Goal: Task Accomplishment & Management: Complete application form

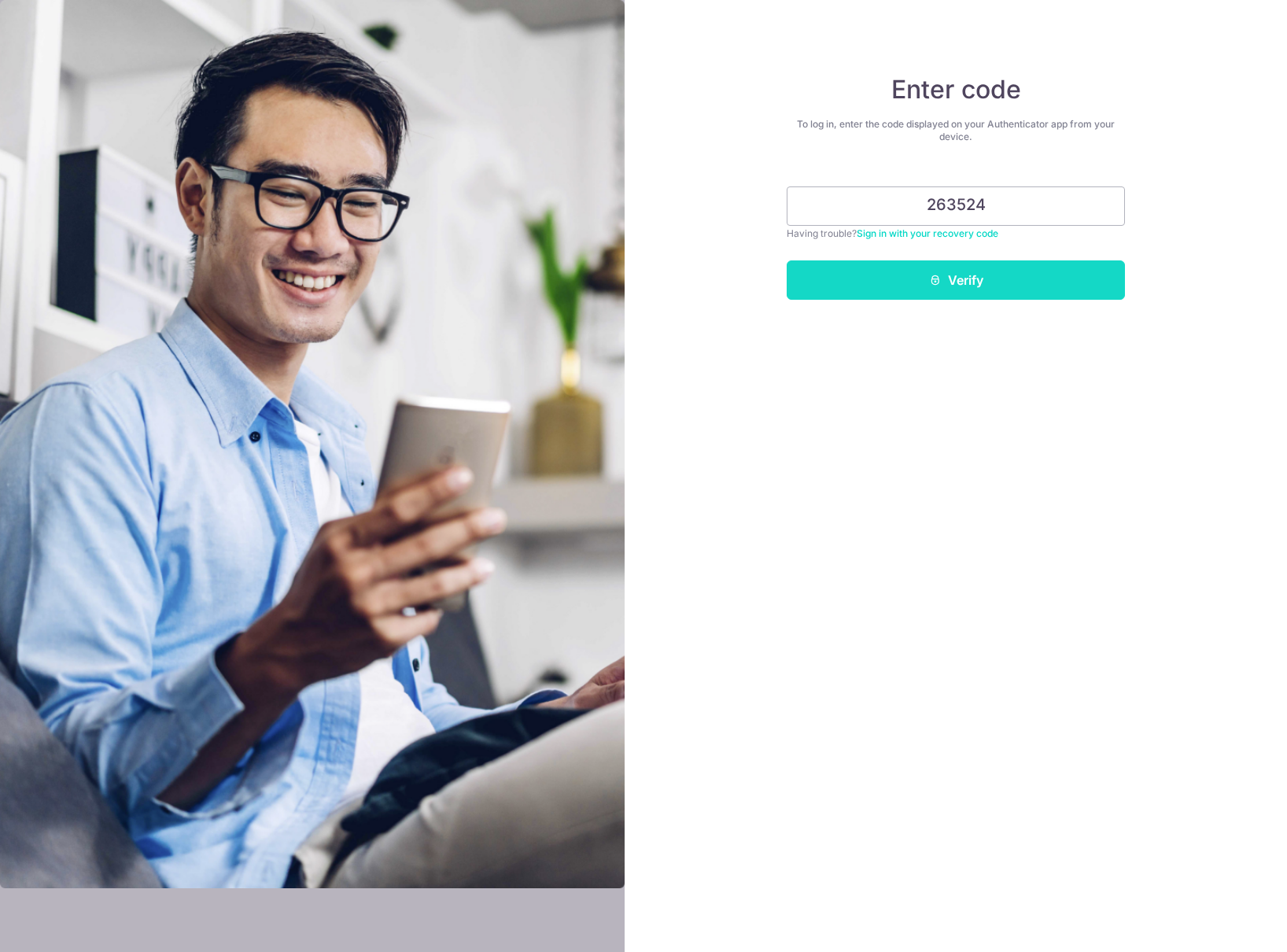
type input "263524"
click at [878, 292] on button "Verify" at bounding box center [956, 280] width 339 height 40
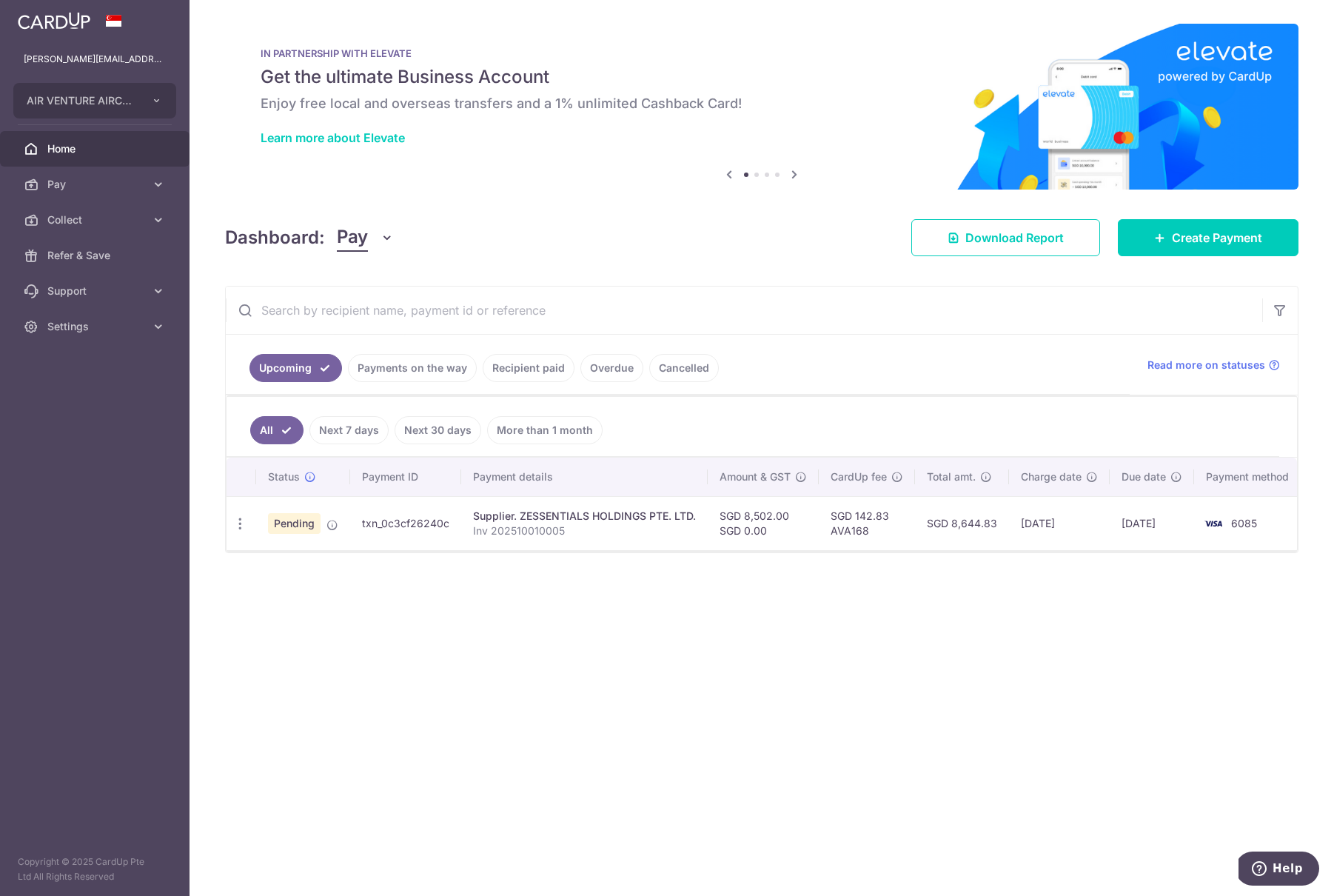
click at [409, 366] on link "Payments on the way" at bounding box center [412, 368] width 128 height 28
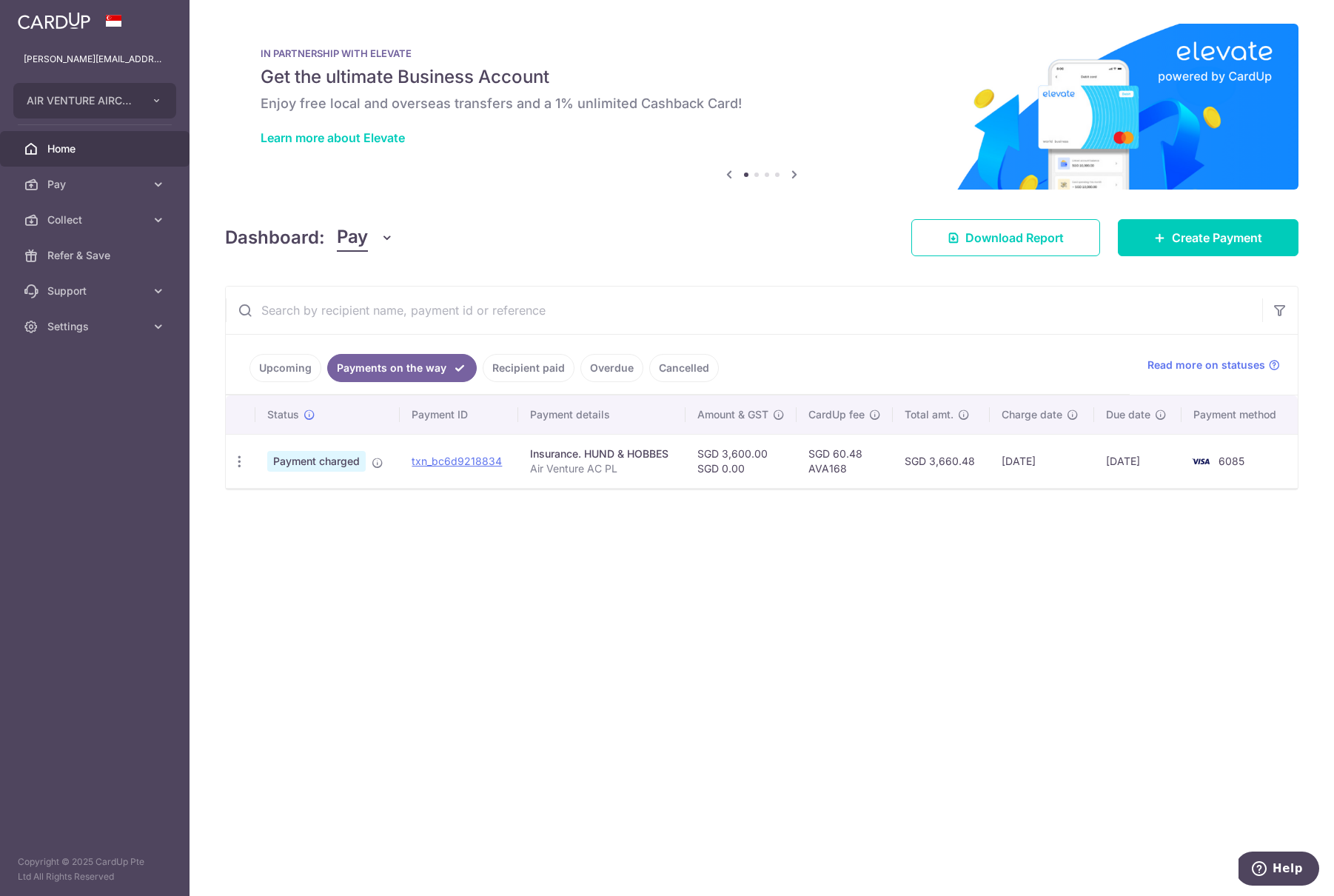
click at [292, 365] on link "Upcoming" at bounding box center [285, 368] width 72 height 28
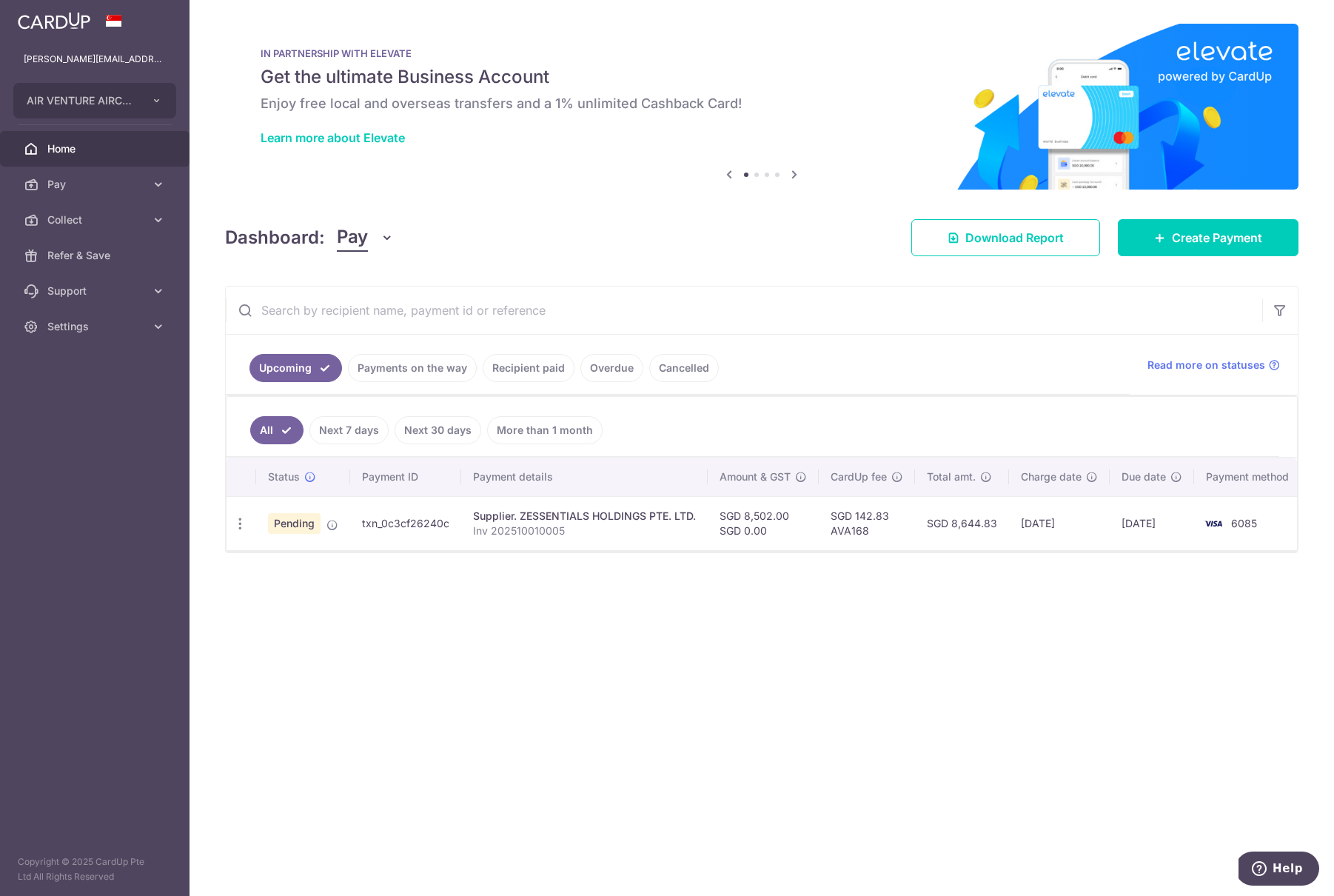
click at [374, 371] on link "Payments on the way" at bounding box center [412, 368] width 128 height 28
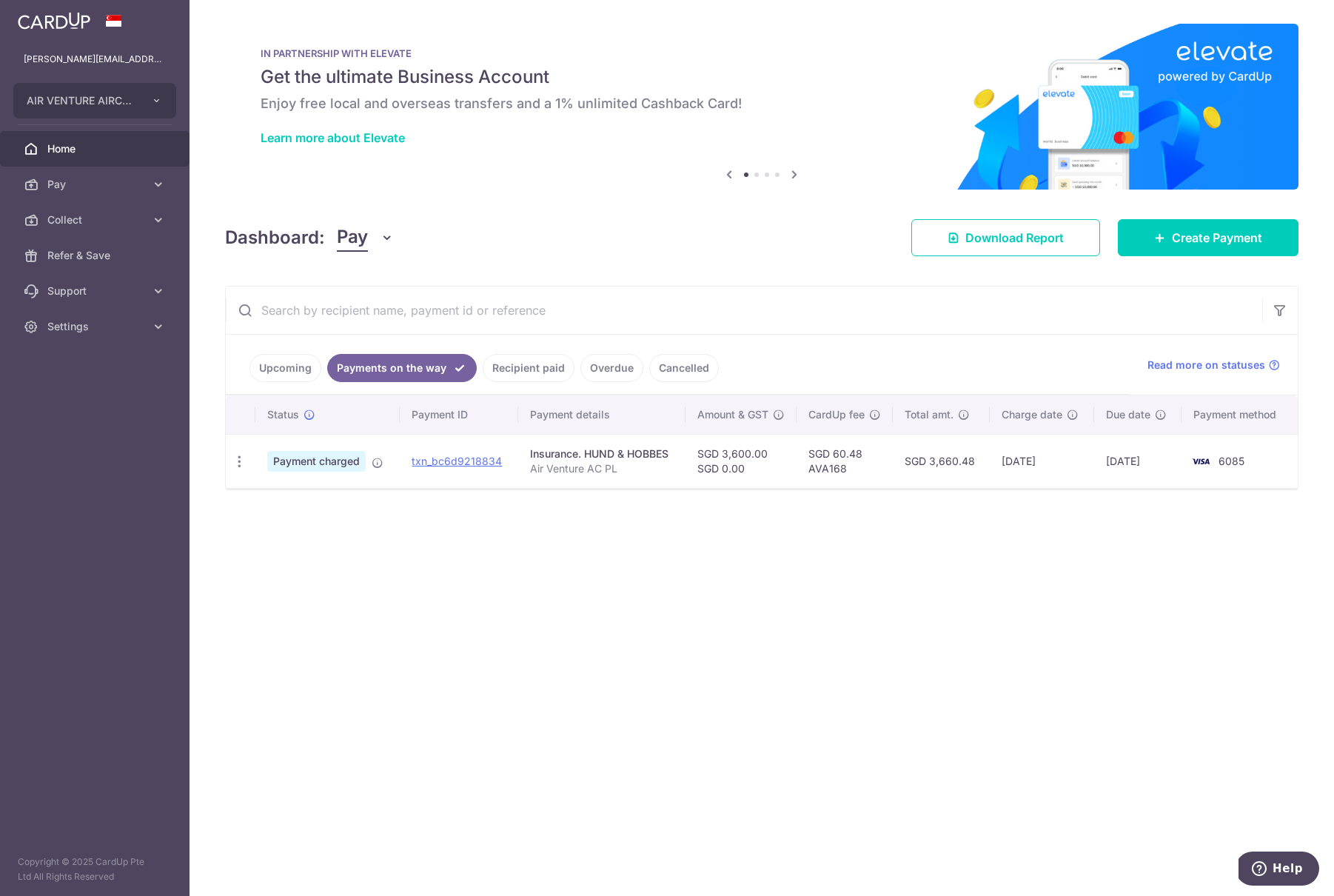
click at [306, 365] on link "Upcoming" at bounding box center [285, 368] width 72 height 28
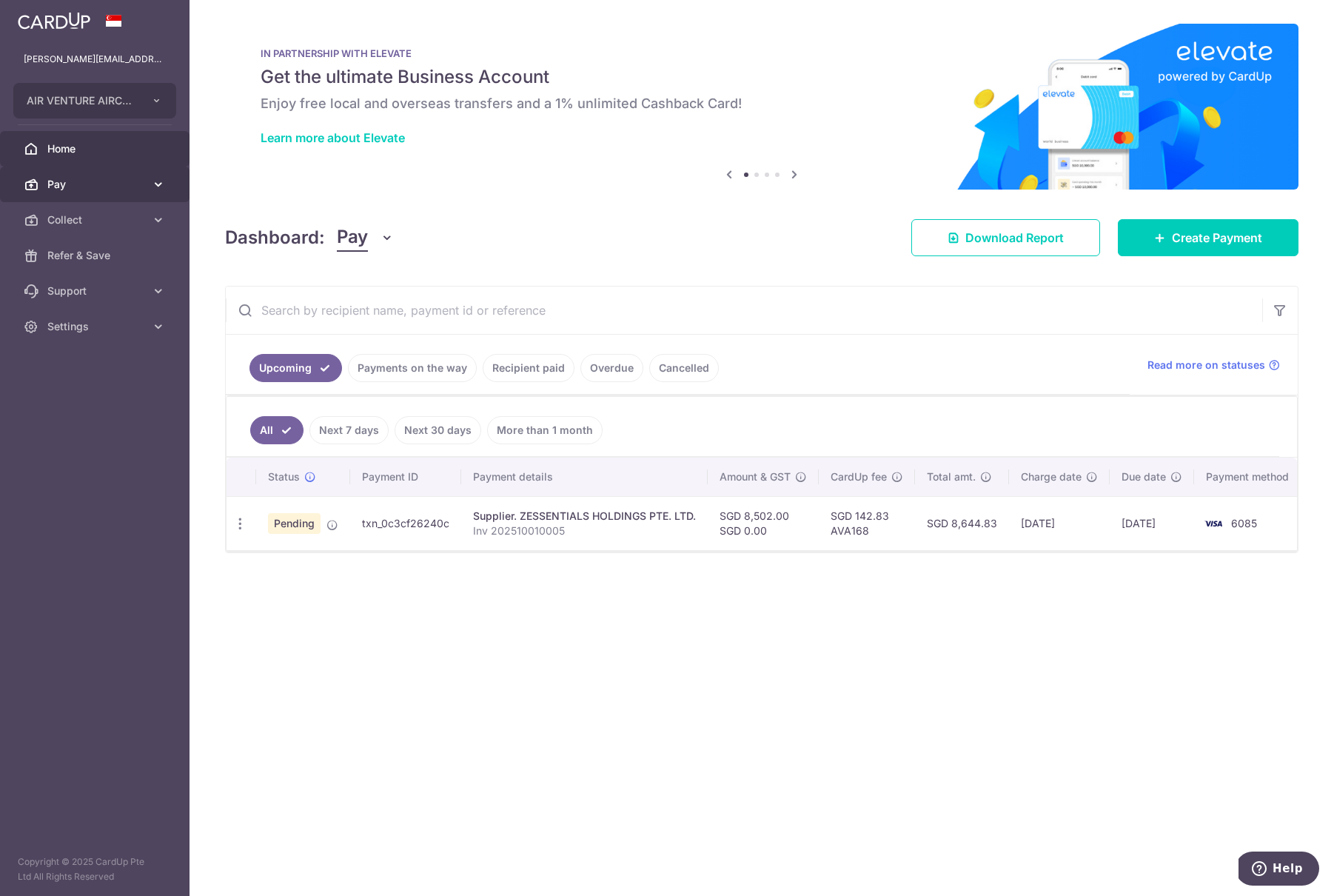
click at [122, 188] on span "Pay" at bounding box center [96, 184] width 97 height 15
click at [121, 218] on span "Payments" at bounding box center [96, 219] width 97 height 15
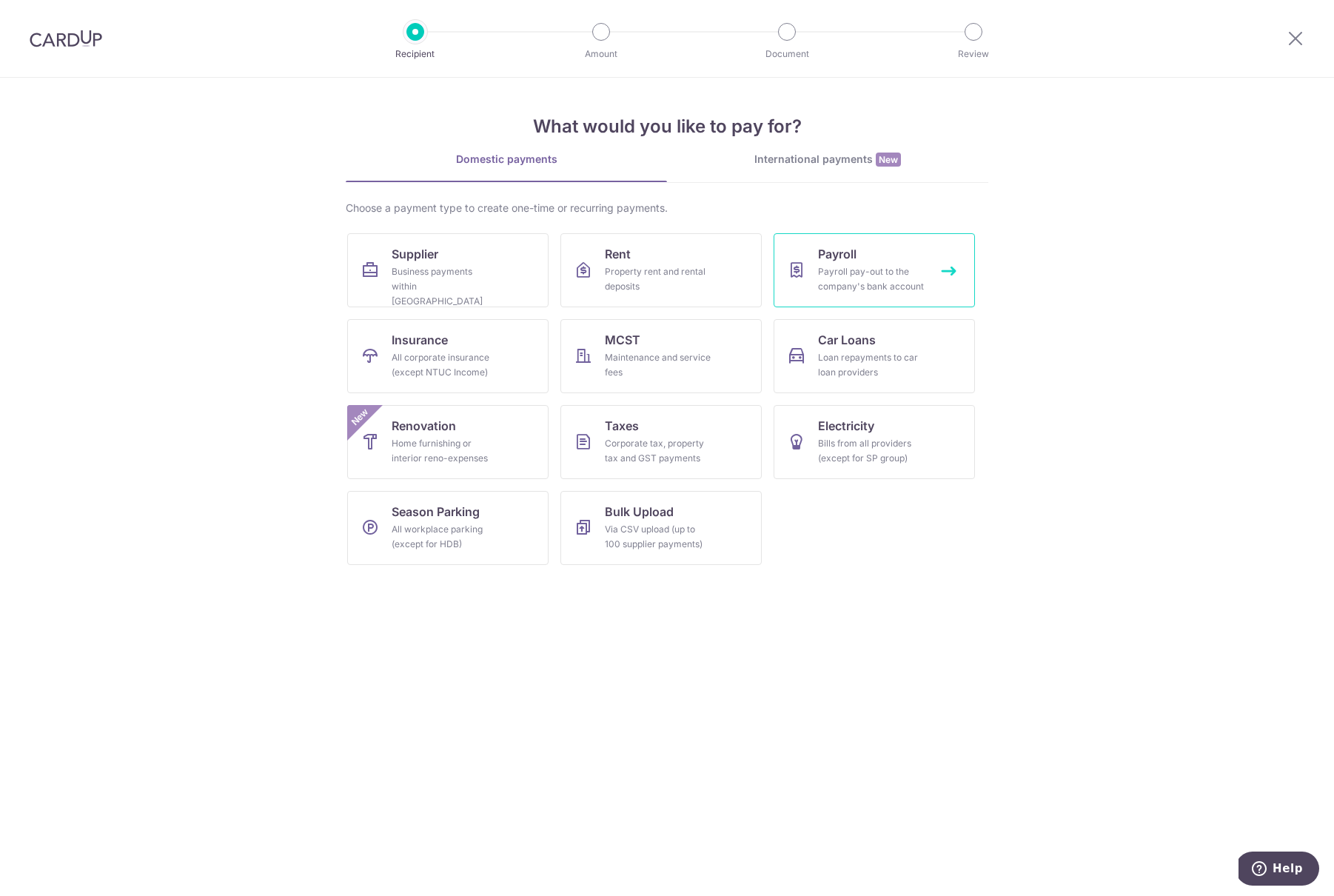
click at [865, 285] on div "Payroll pay-out to the company's bank account" at bounding box center [871, 279] width 107 height 30
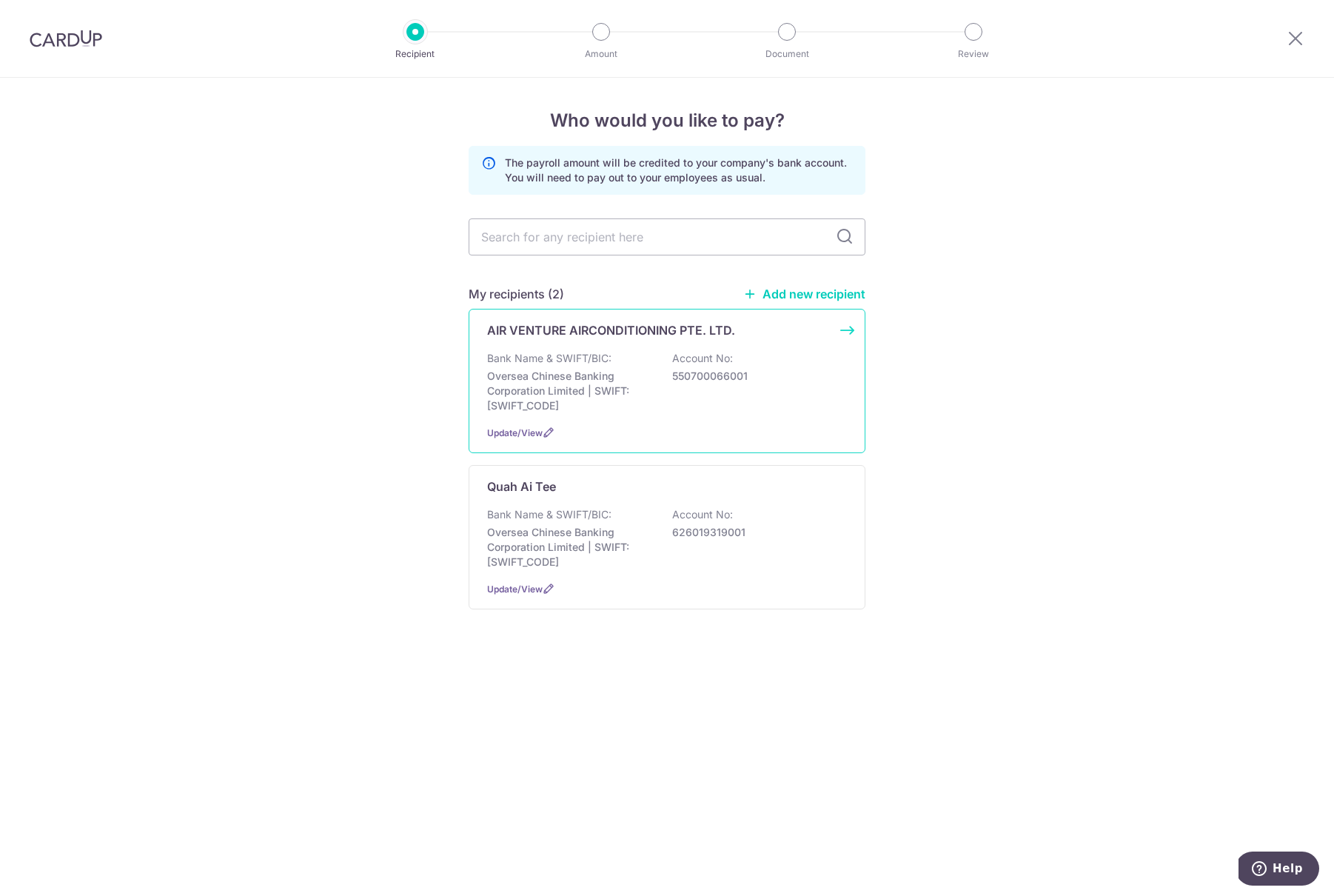
click at [605, 356] on p "Bank Name & SWIFT/BIC:" at bounding box center [549, 358] width 125 height 15
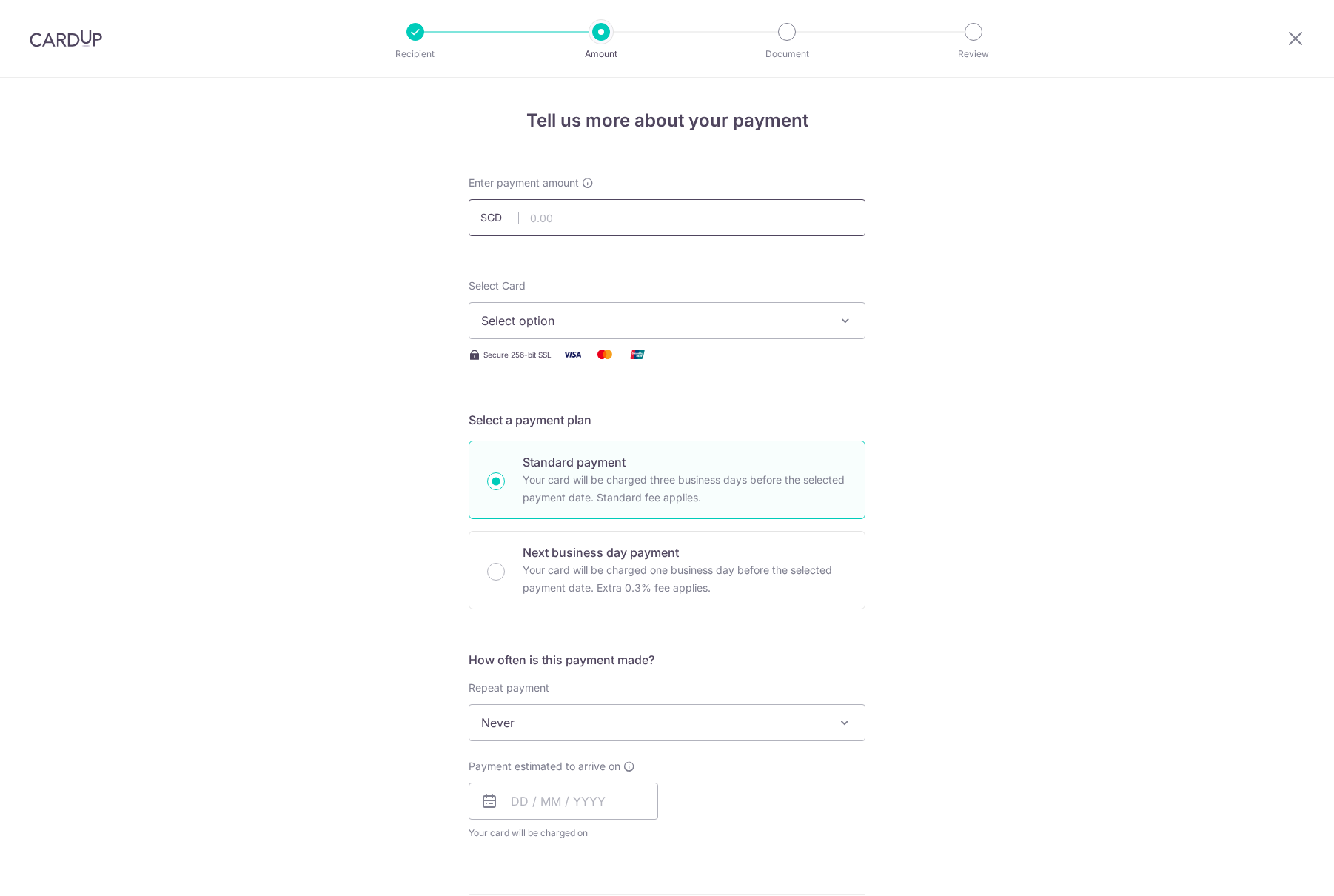
drag, startPoint x: 0, startPoint y: 0, endPoint x: 573, endPoint y: 208, distance: 609.6
click at [573, 208] on input "text" at bounding box center [667, 218] width 397 height 37
click at [548, 317] on span "Select option" at bounding box center [654, 321] width 345 height 18
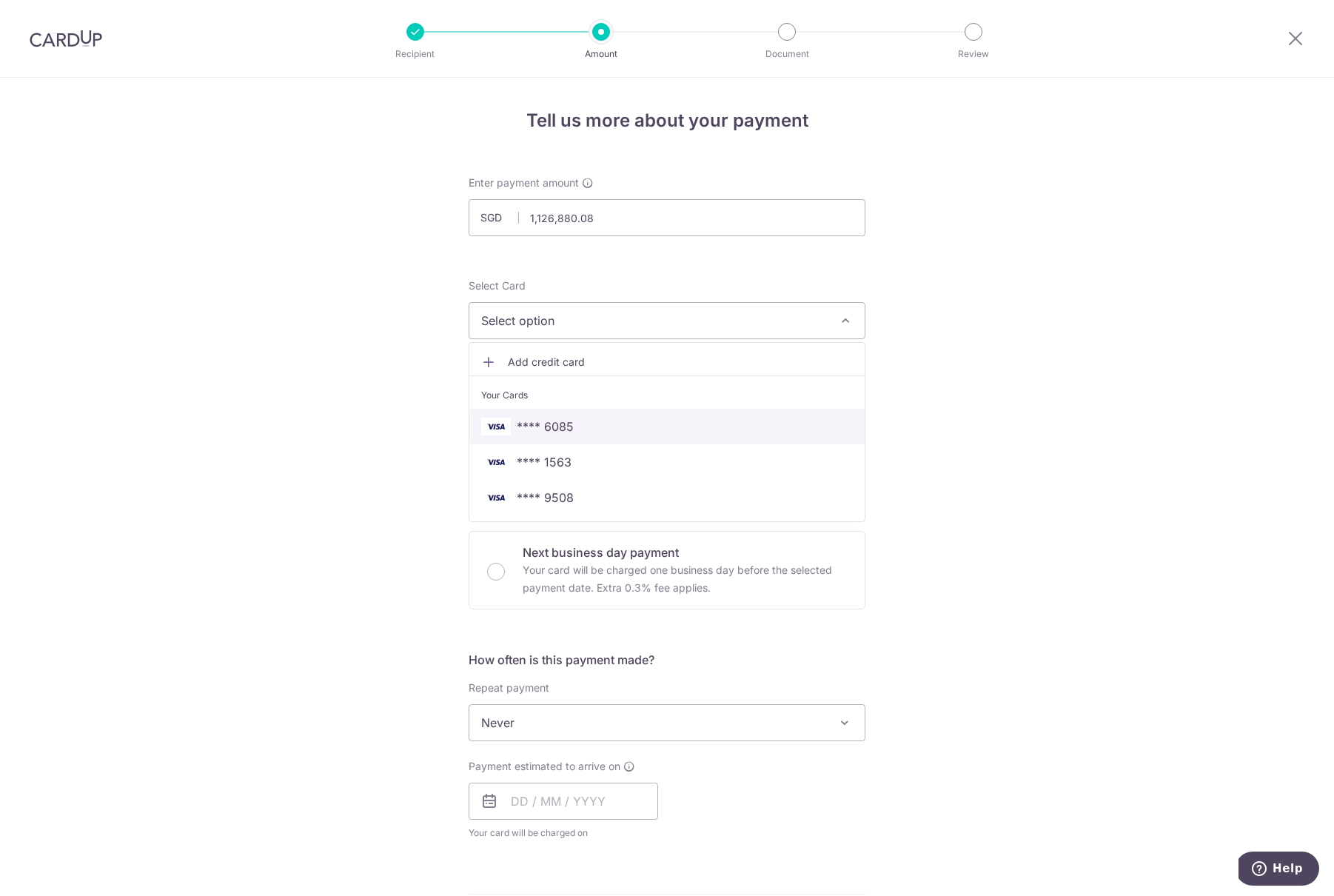
click at [568, 428] on span "**** 6085" at bounding box center [545, 427] width 57 height 18
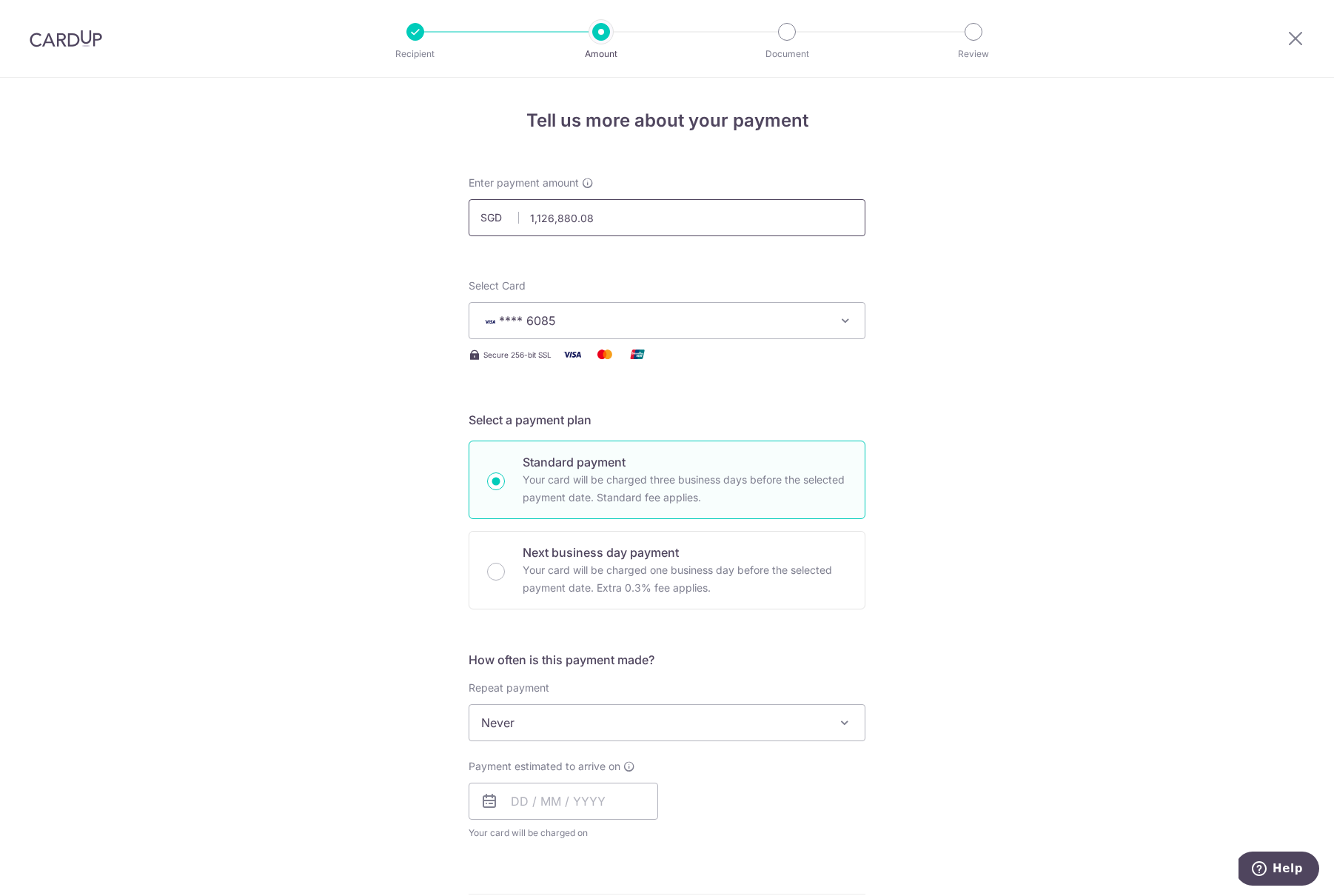
click at [600, 219] on input "1,126,880.08" at bounding box center [667, 218] width 397 height 37
type input "112,688.08"
click at [626, 251] on form "Enter payment amount SGD 112,688.08 112688.08 Select Card **** 6085 Add credit …" at bounding box center [667, 804] width 397 height 1257
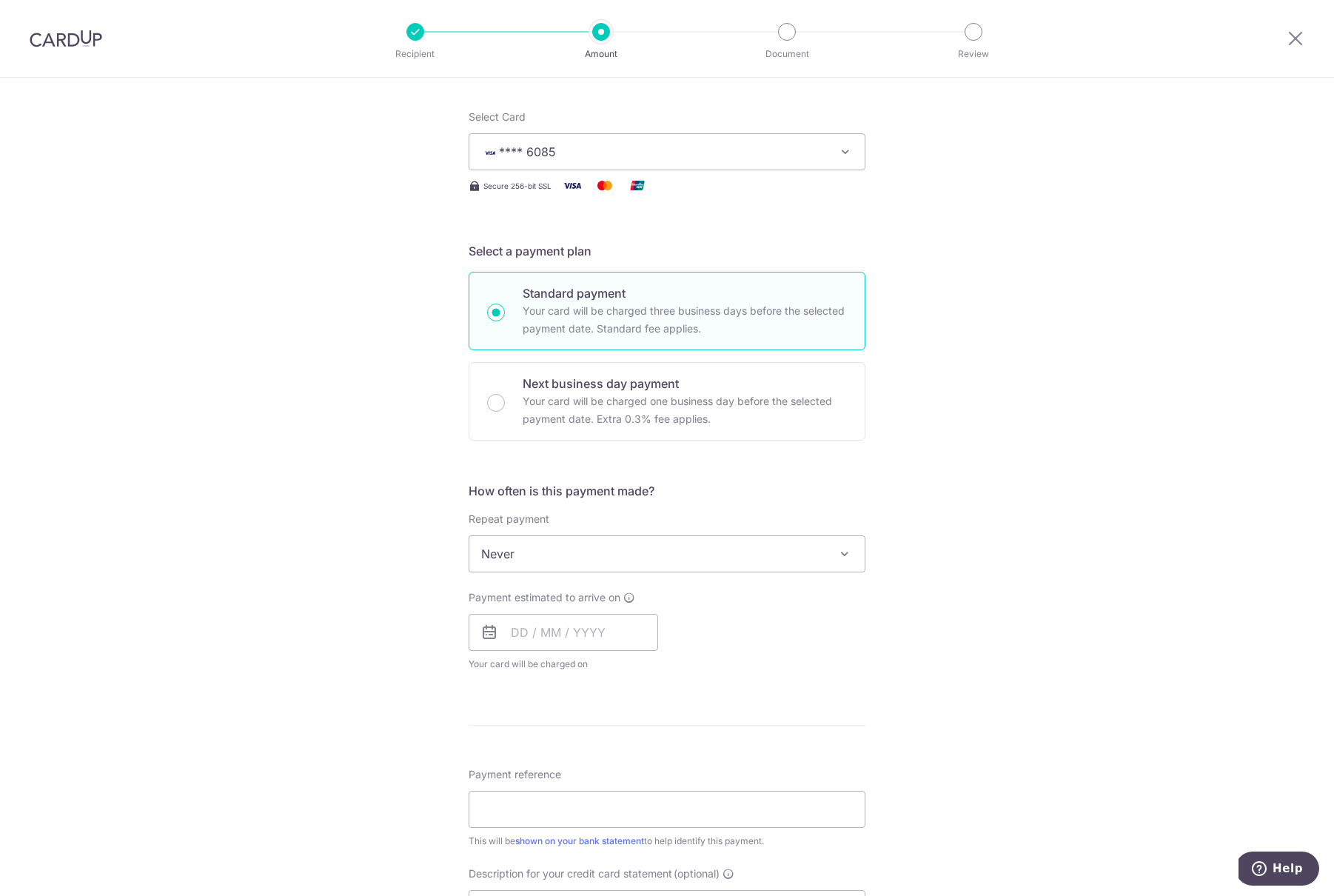
scroll to position [217, 0]
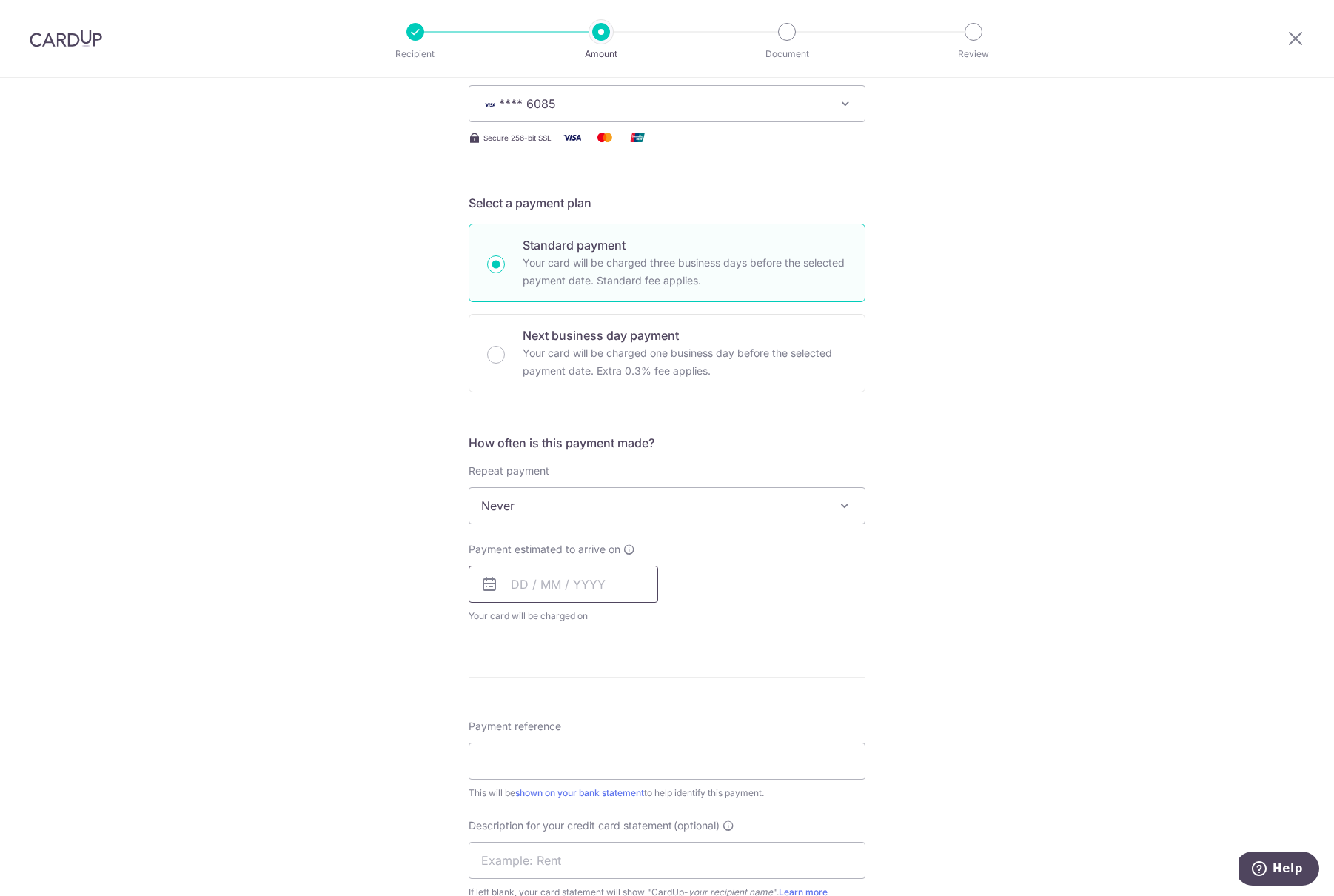
click at [496, 576] on input "text" at bounding box center [564, 584] width 189 height 37
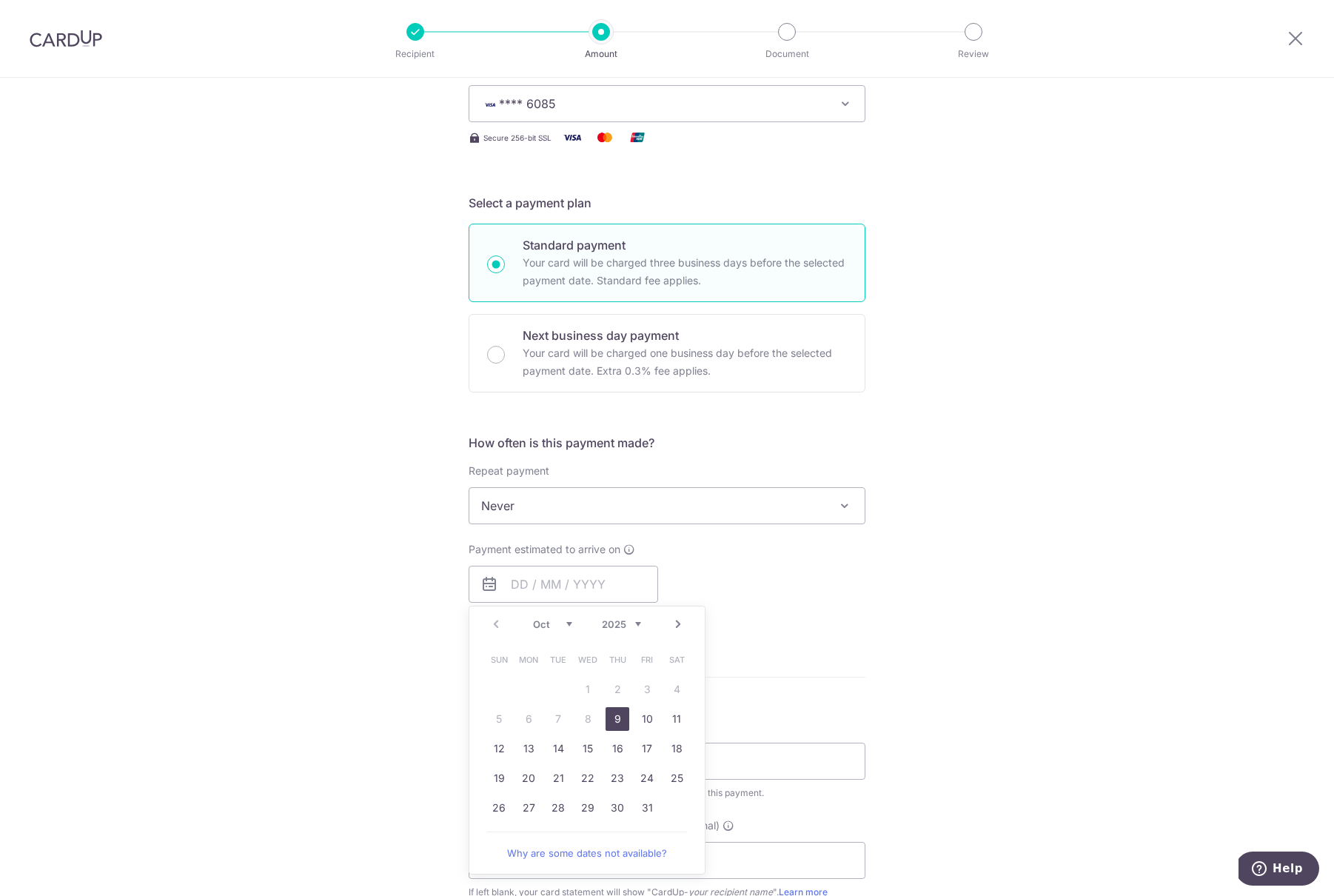
click at [613, 714] on link "9" at bounding box center [617, 719] width 24 height 24
type input "[DATE]"
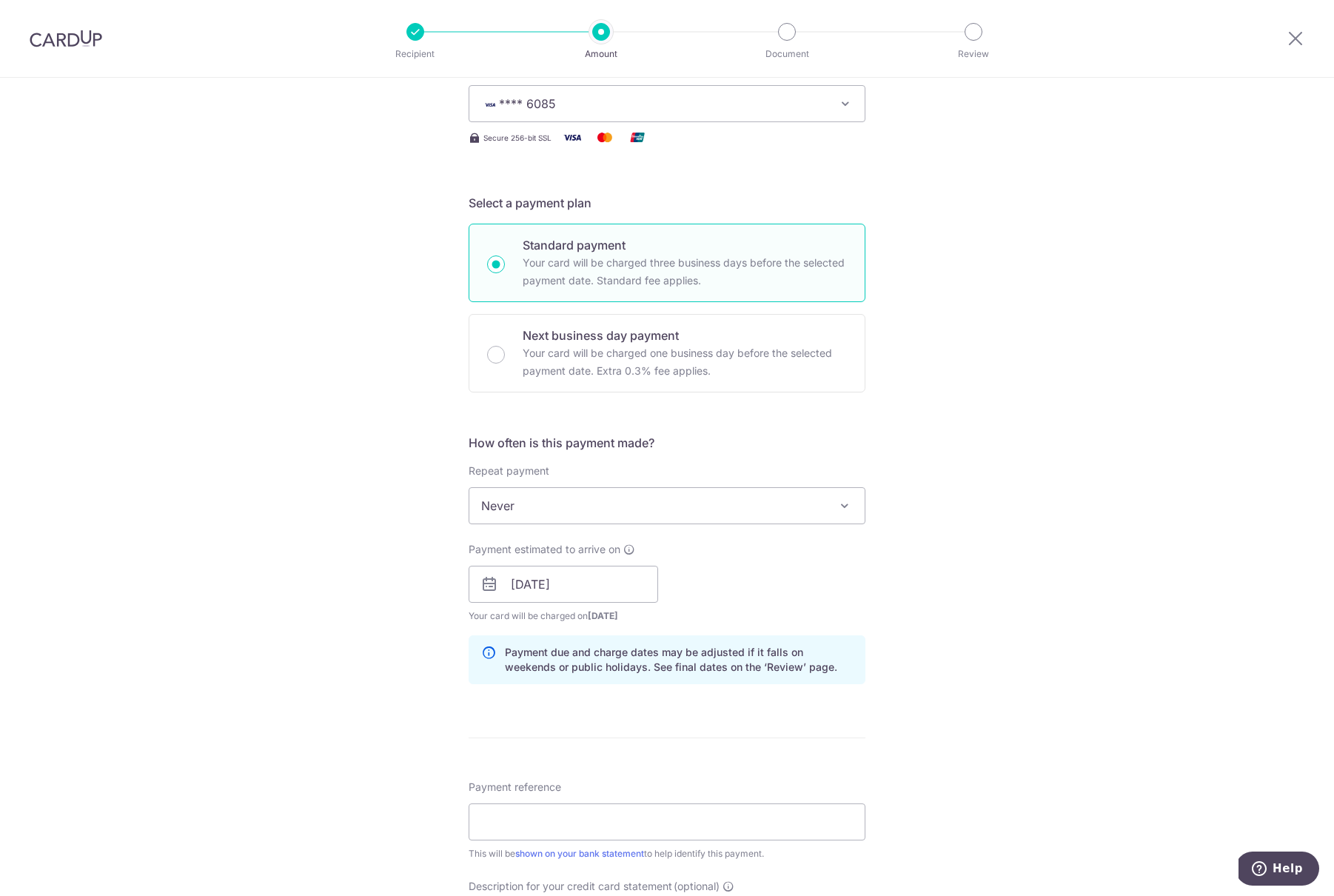
click at [361, 646] on div "Tell us more about your payment Enter payment amount SGD 112,688.08 112688.08 S…" at bounding box center [667, 603] width 1334 height 1484
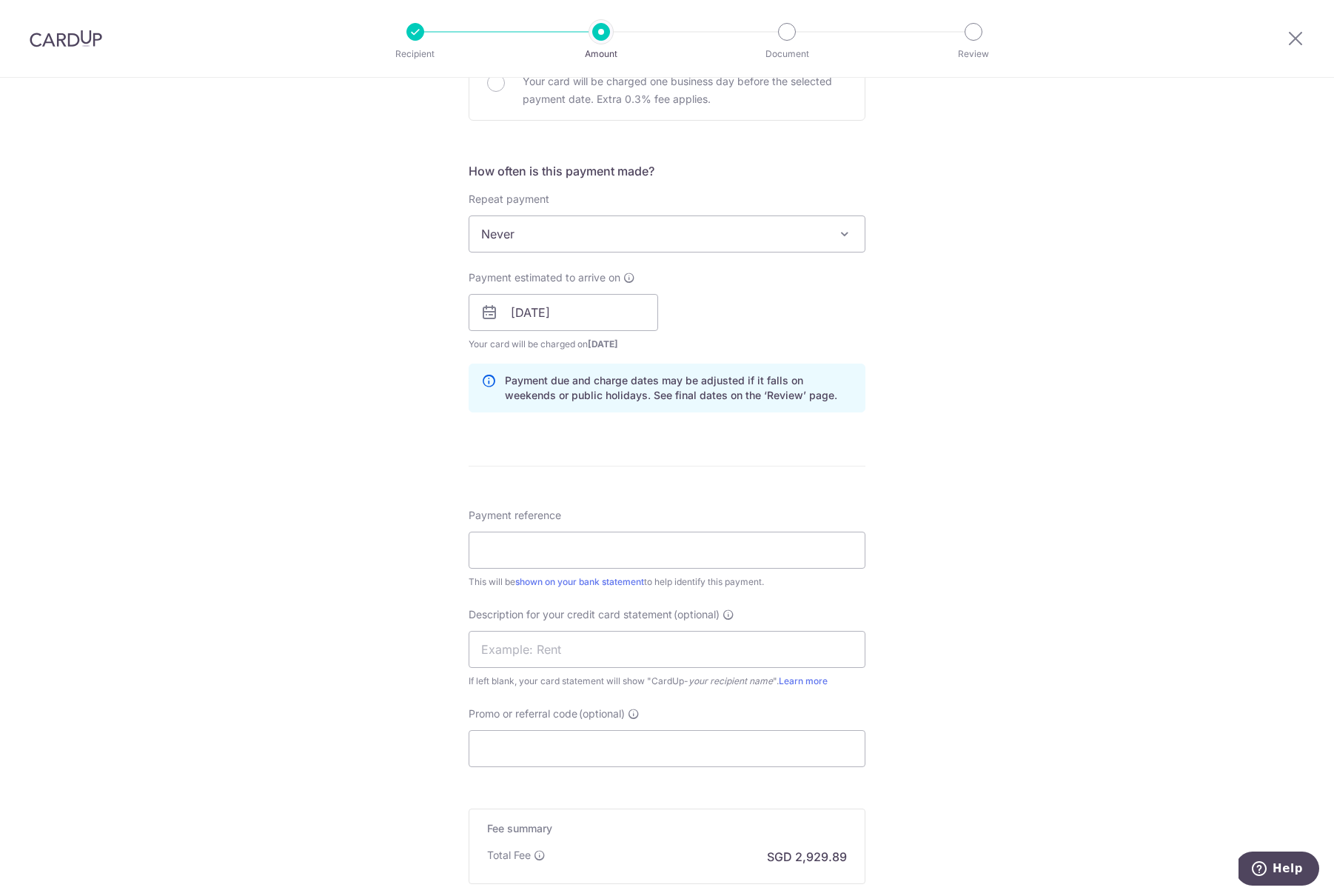
scroll to position [494, 0]
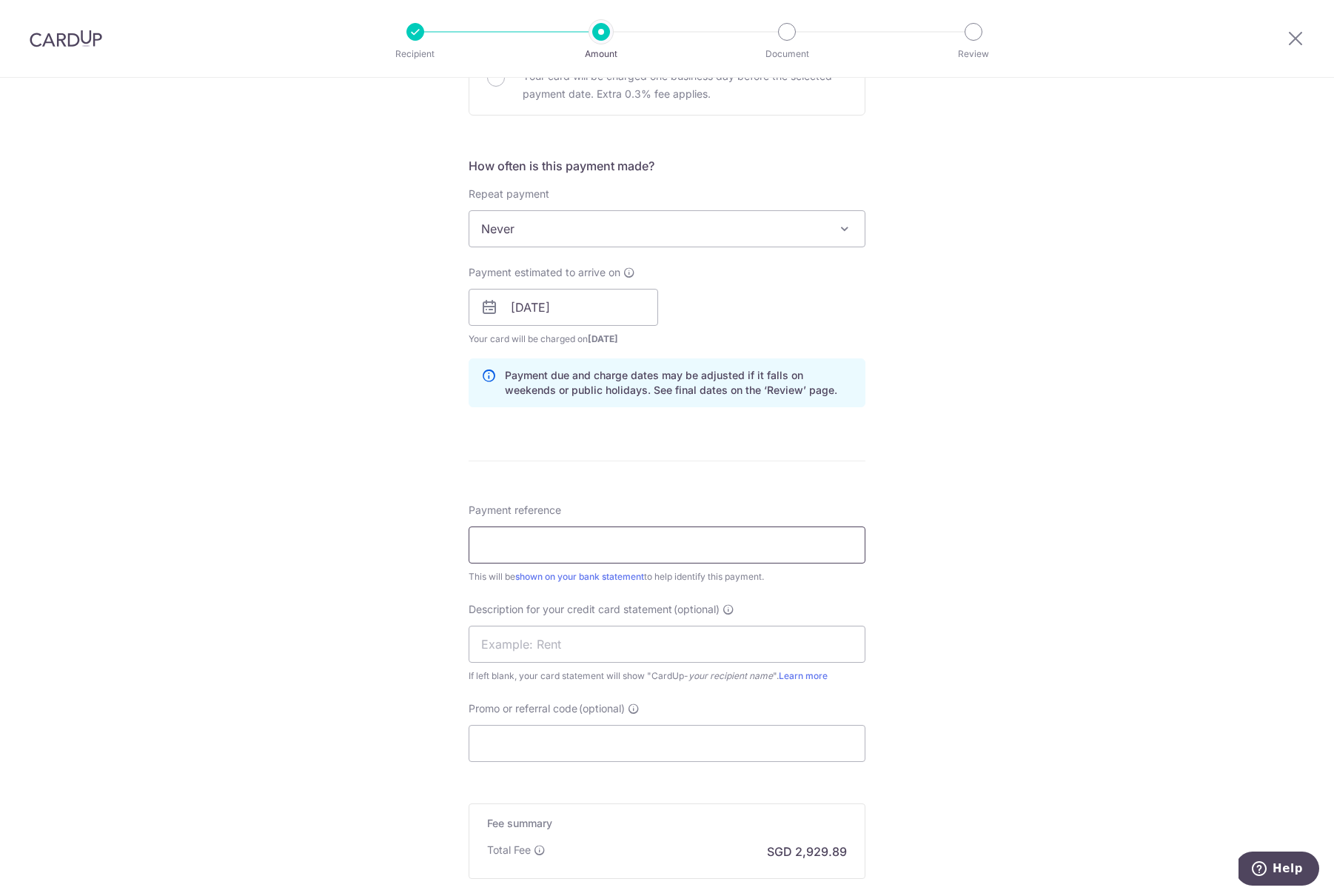
click at [521, 546] on input "Payment reference" at bounding box center [667, 545] width 397 height 37
type input "Salary [DATE]"
click at [548, 641] on input "text" at bounding box center [667, 644] width 397 height 37
drag, startPoint x: 565, startPoint y: 549, endPoint x: 469, endPoint y: 547, distance: 96.0
click at [469, 547] on input "Salary [DATE]" at bounding box center [667, 545] width 397 height 37
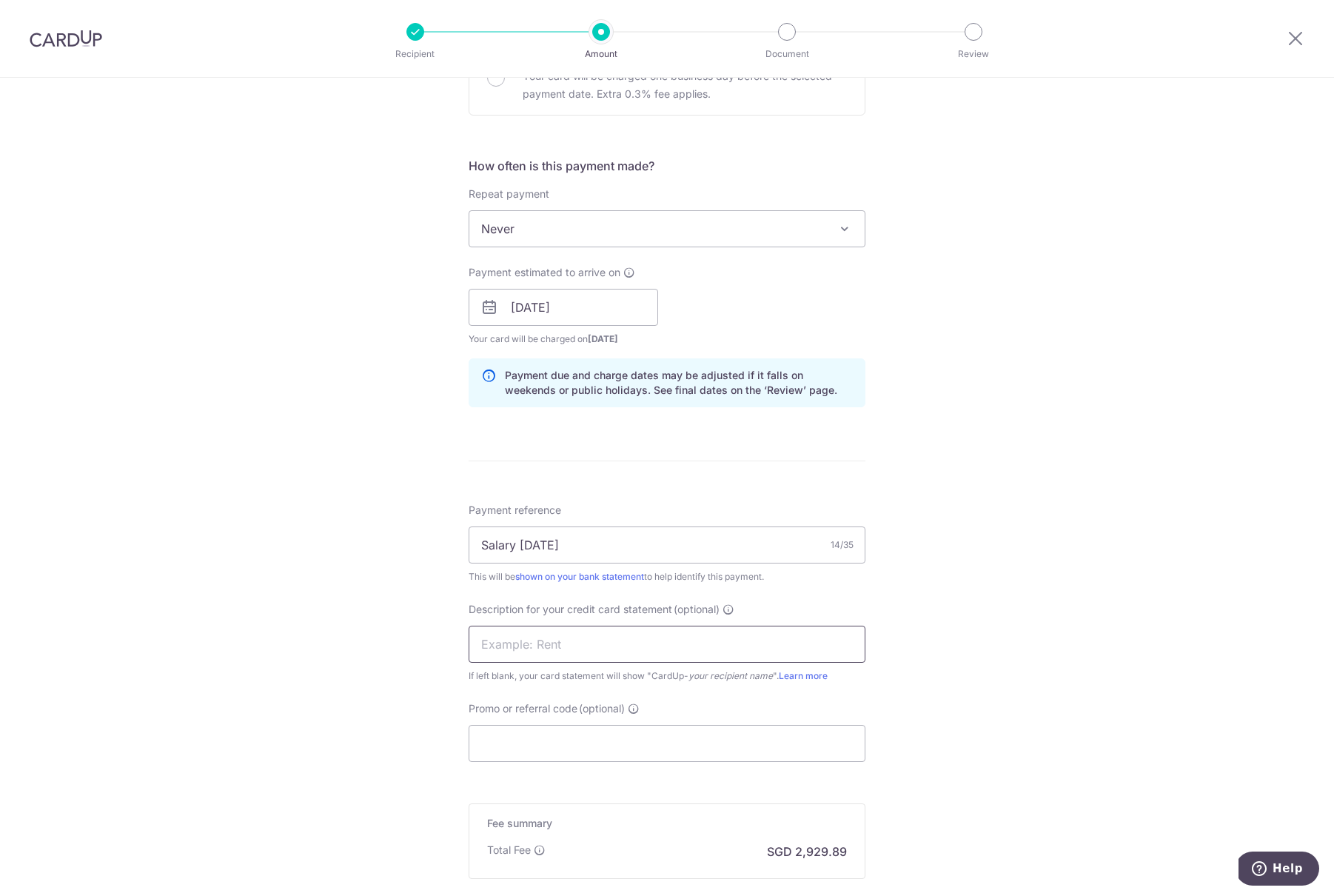
click at [522, 641] on input "text" at bounding box center [667, 644] width 397 height 37
paste input "Salary [DATE]"
type input "Salary [DATE]"
click at [513, 735] on input "Promo or referral code (optional)" at bounding box center [667, 743] width 397 height 37
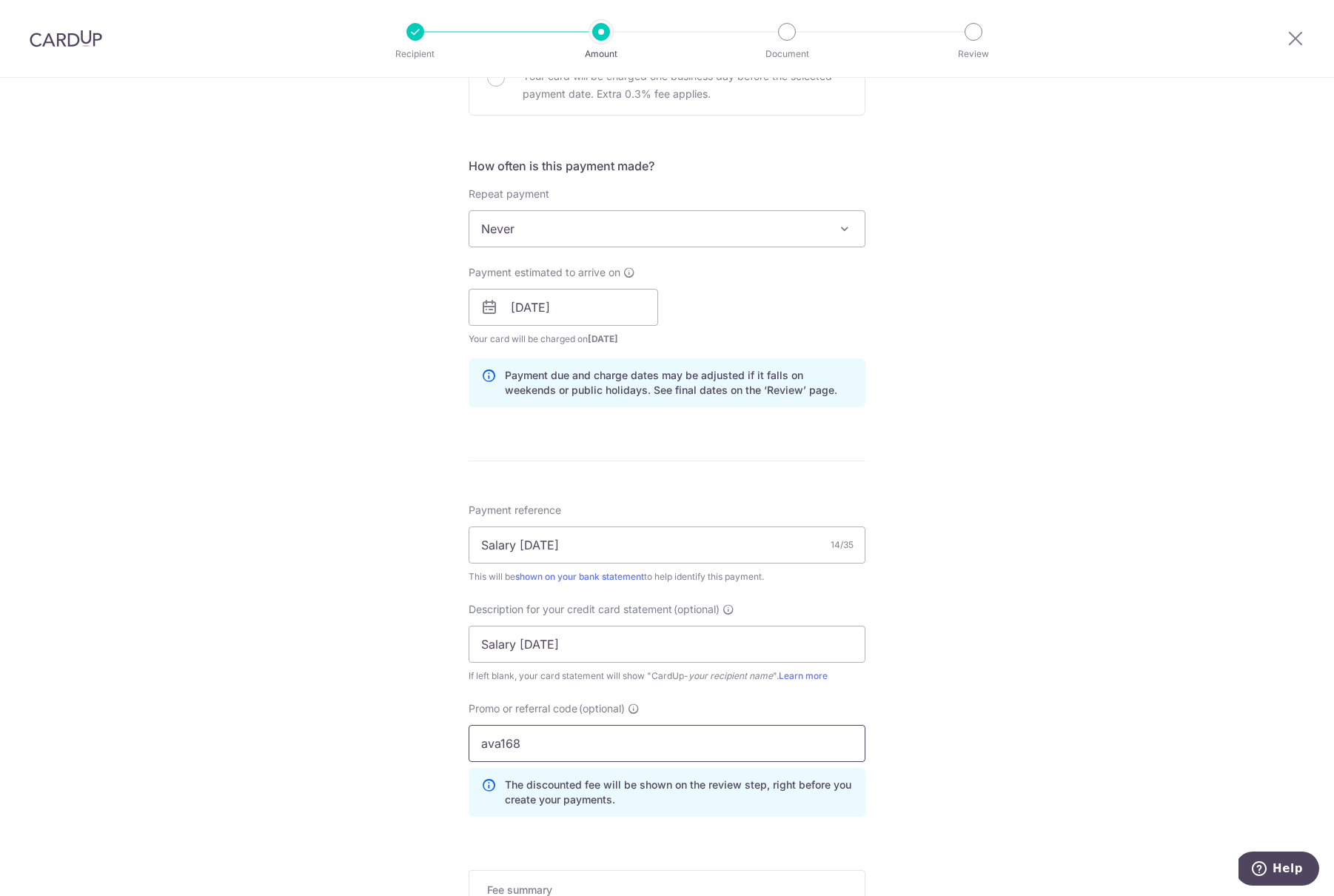
type input "ava168"
click at [892, 731] on div "Tell us more about your payment Enter payment amount SGD 112,688.08 112688.08 S…" at bounding box center [667, 359] width 1334 height 1551
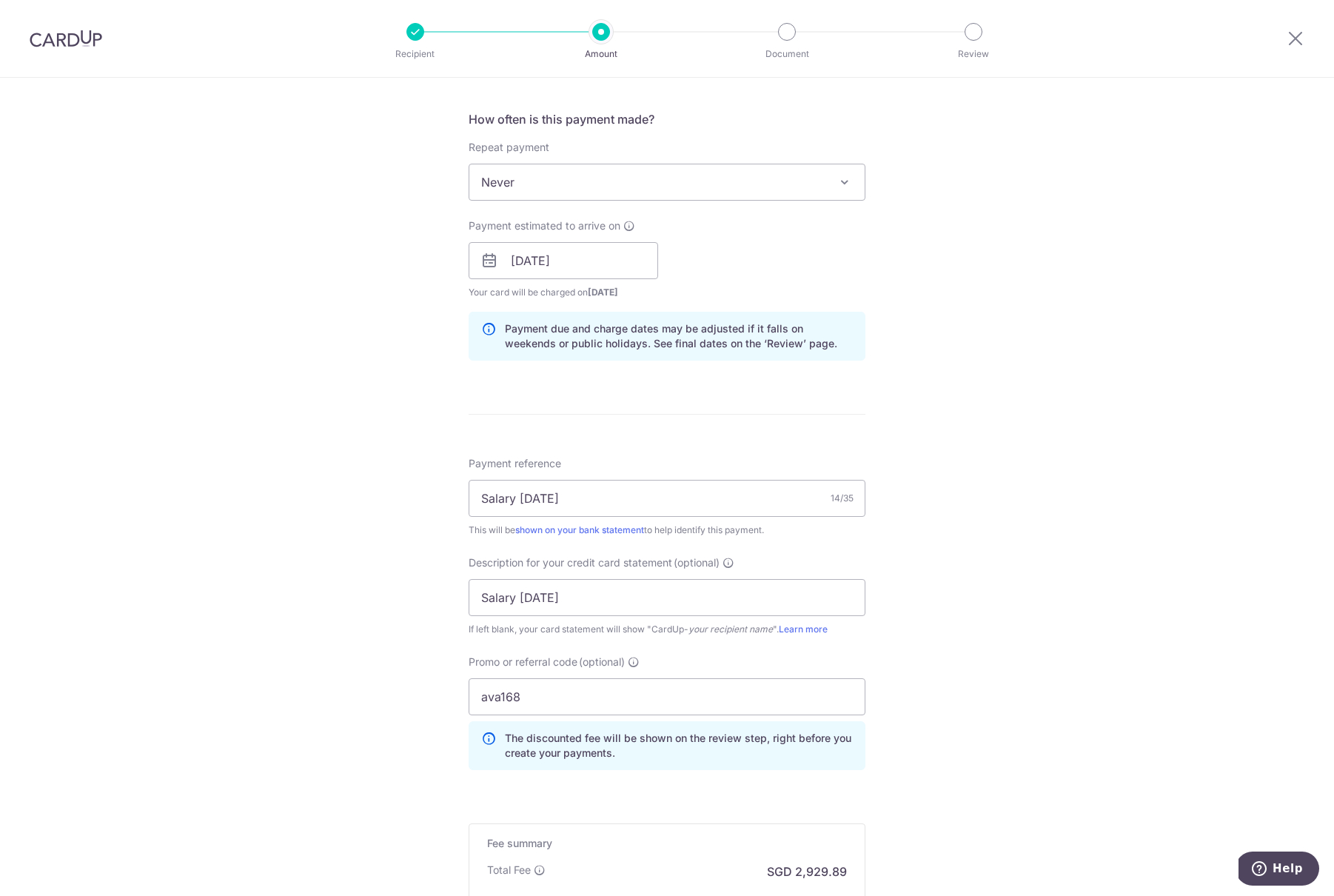
scroll to position [733, 0]
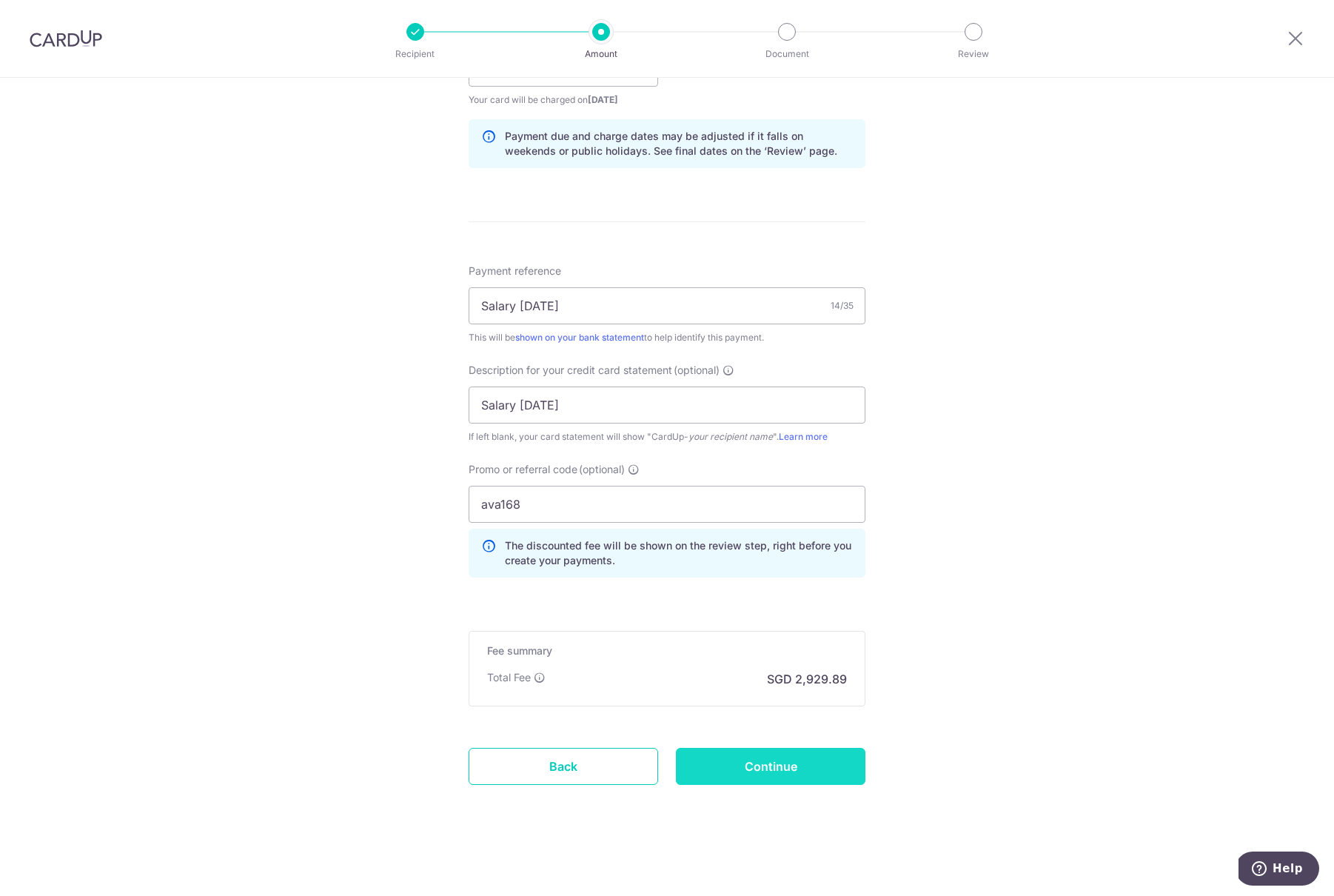
click at [782, 770] on input "Continue" at bounding box center [770, 766] width 189 height 37
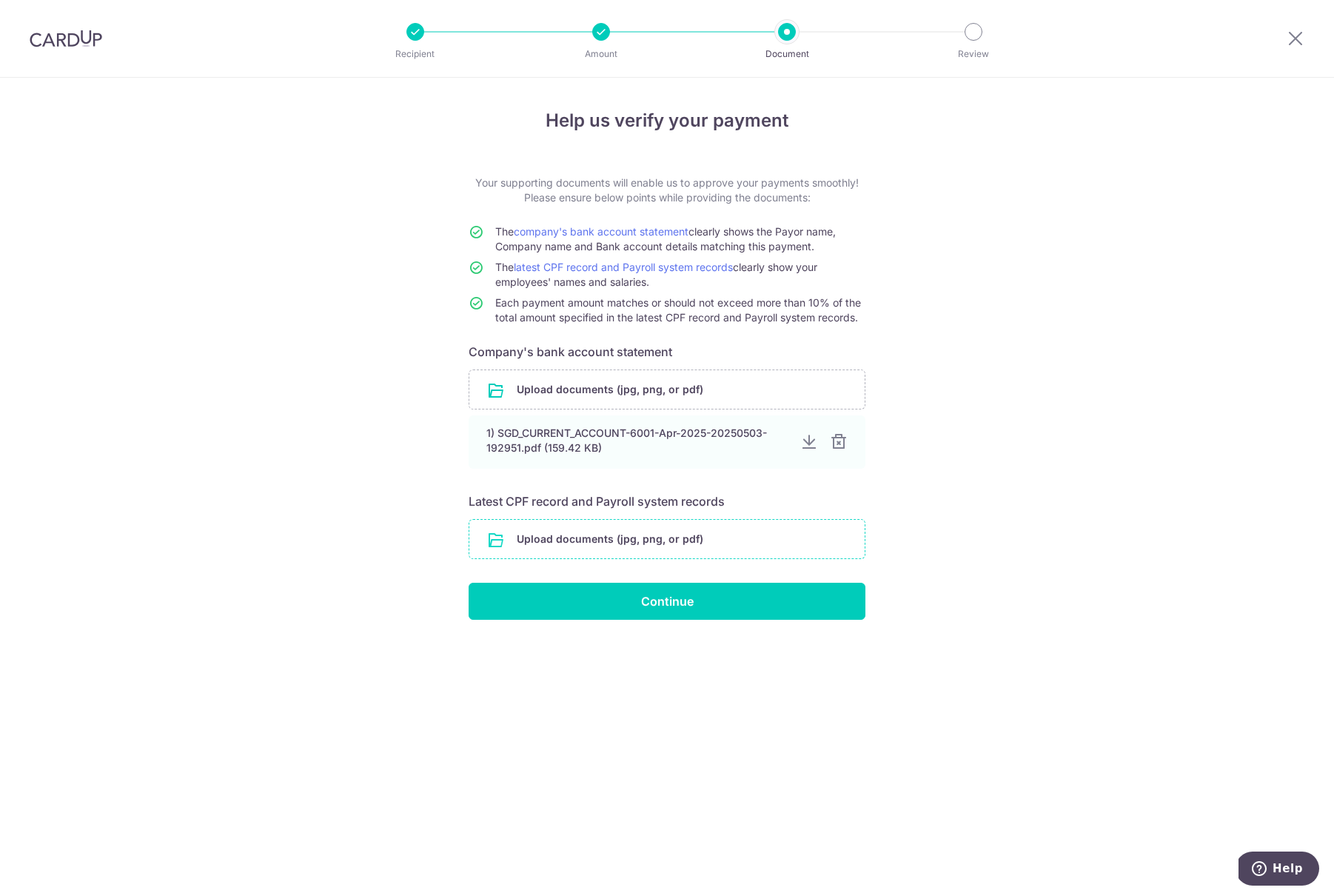
click at [738, 549] on input "file" at bounding box center [667, 539] width 395 height 38
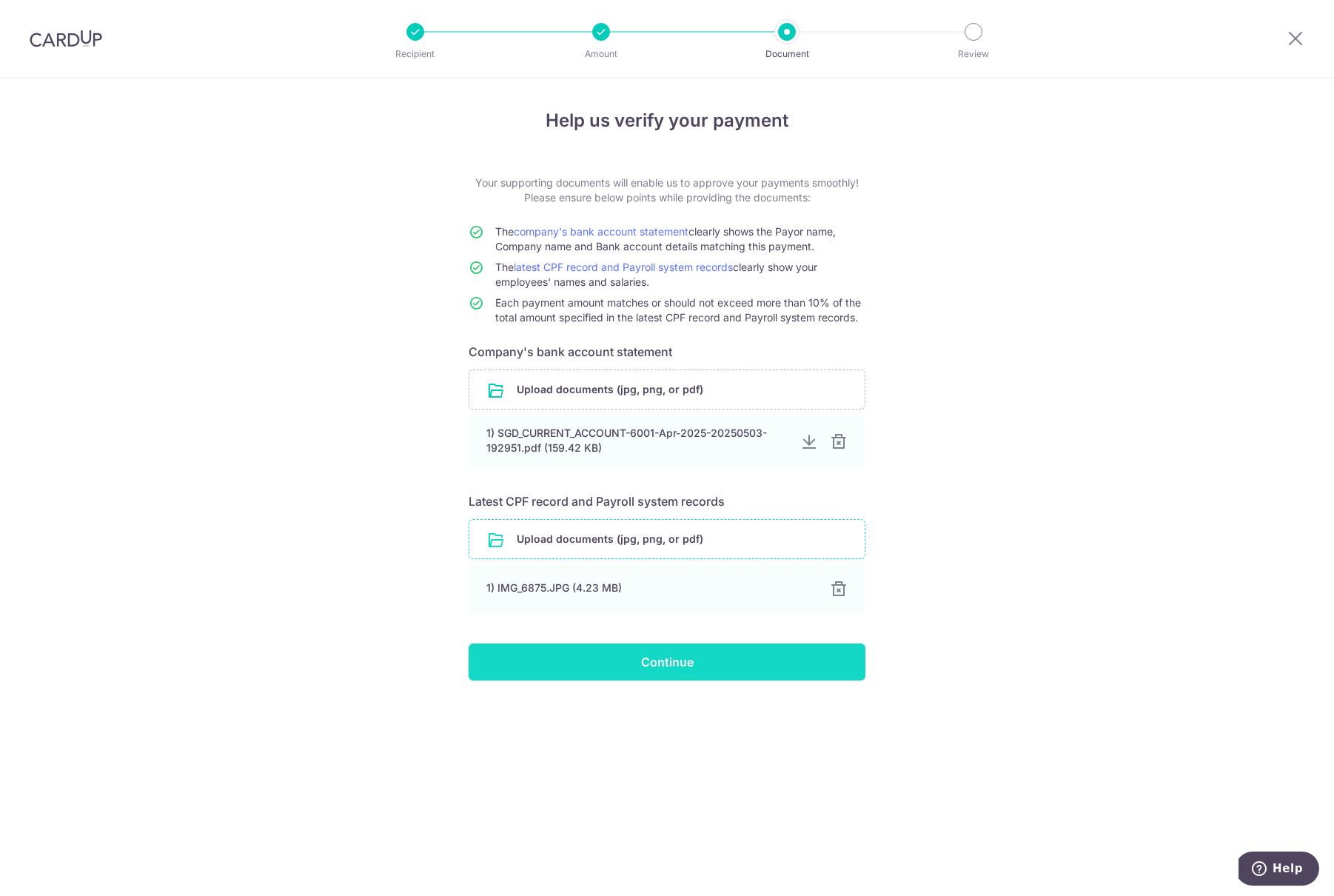
click at [768, 664] on input "Continue" at bounding box center [667, 662] width 397 height 37
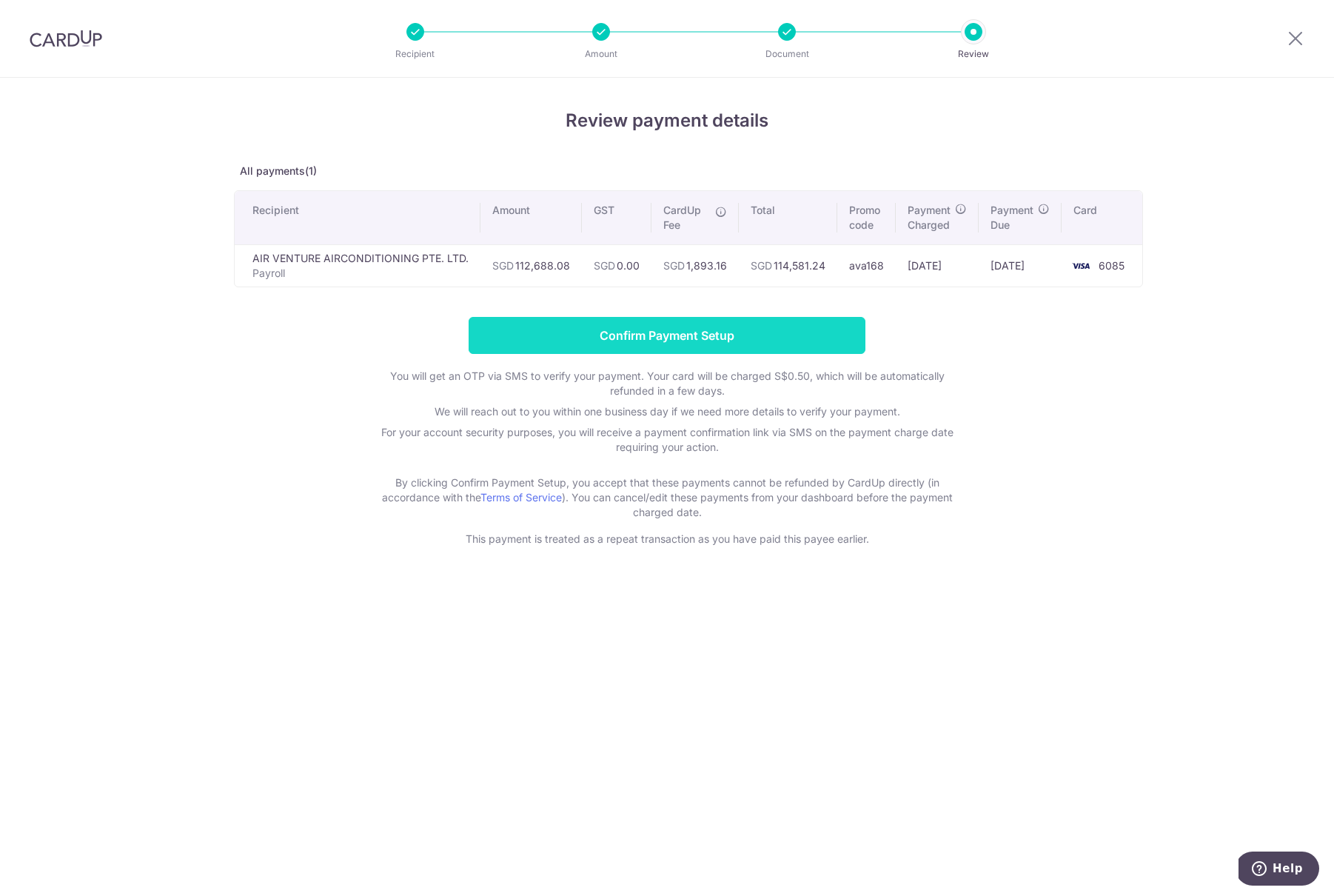
click at [711, 330] on input "Confirm Payment Setup" at bounding box center [667, 335] width 397 height 37
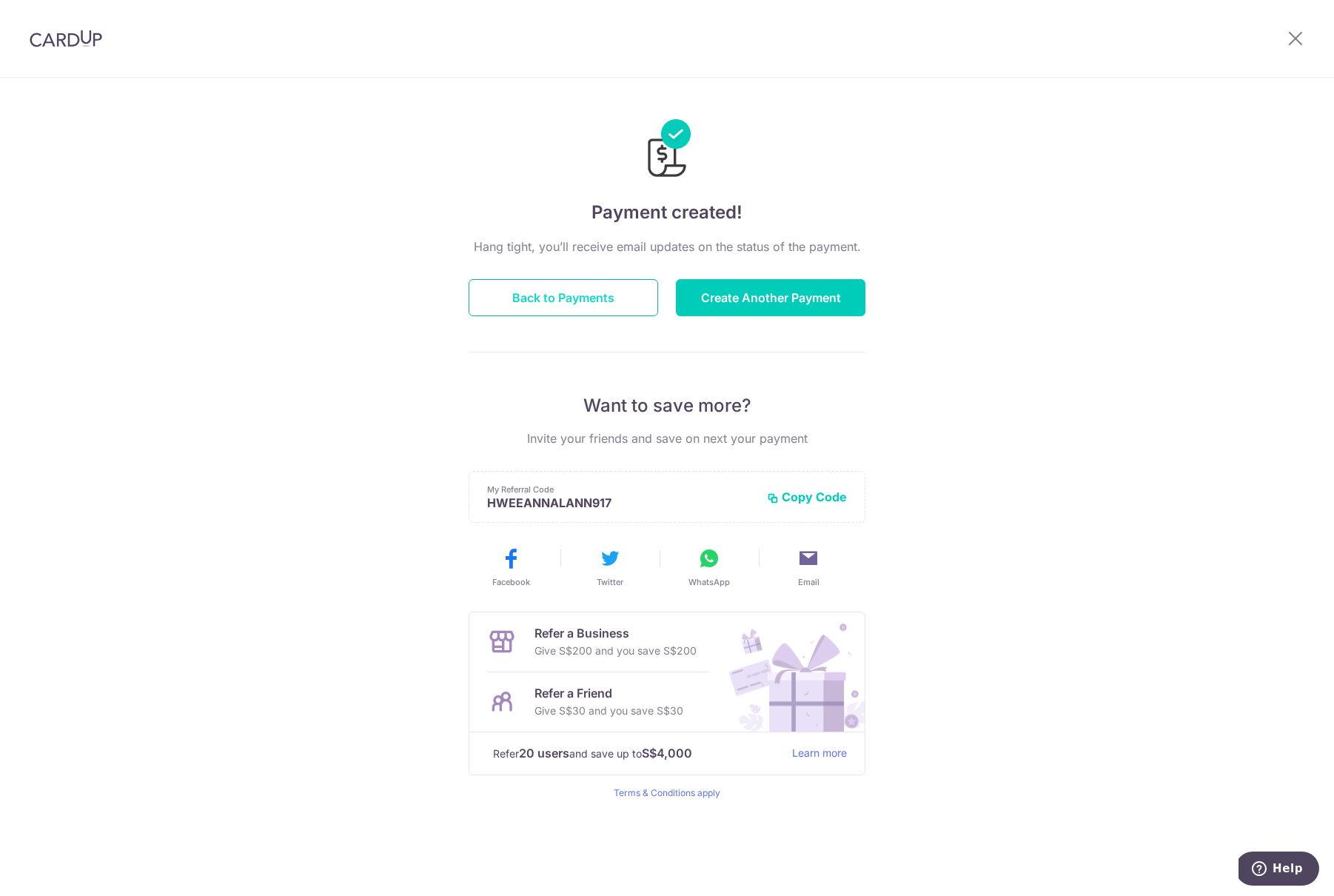
drag, startPoint x: 629, startPoint y: 298, endPoint x: 642, endPoint y: 292, distance: 14.3
click at [632, 297] on button "Back to Payments" at bounding box center [564, 298] width 189 height 37
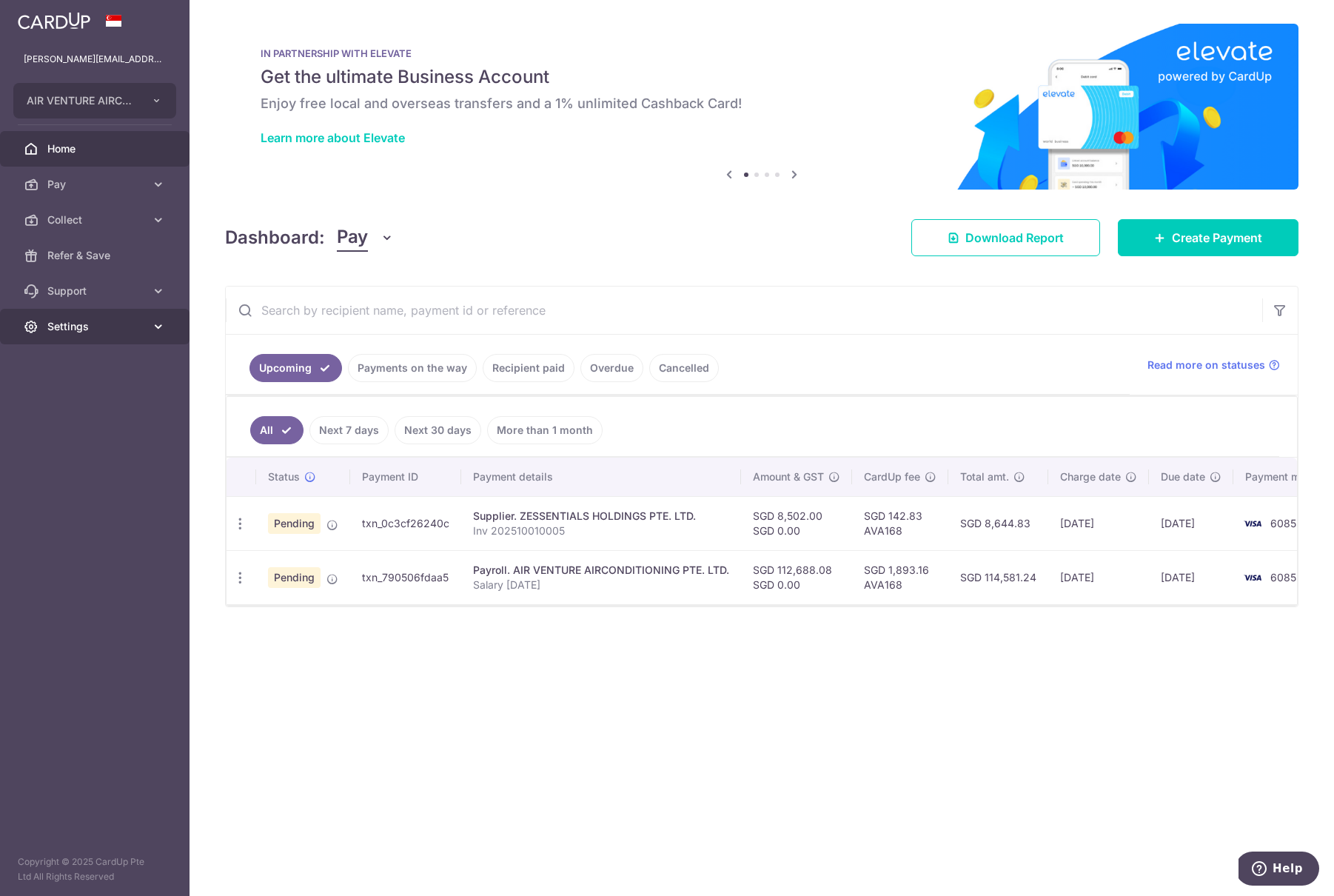
click at [101, 328] on span "Settings" at bounding box center [96, 326] width 97 height 15
click at [77, 401] on span "Logout" at bounding box center [96, 398] width 97 height 15
